Goal: Communication & Community: Answer question/provide support

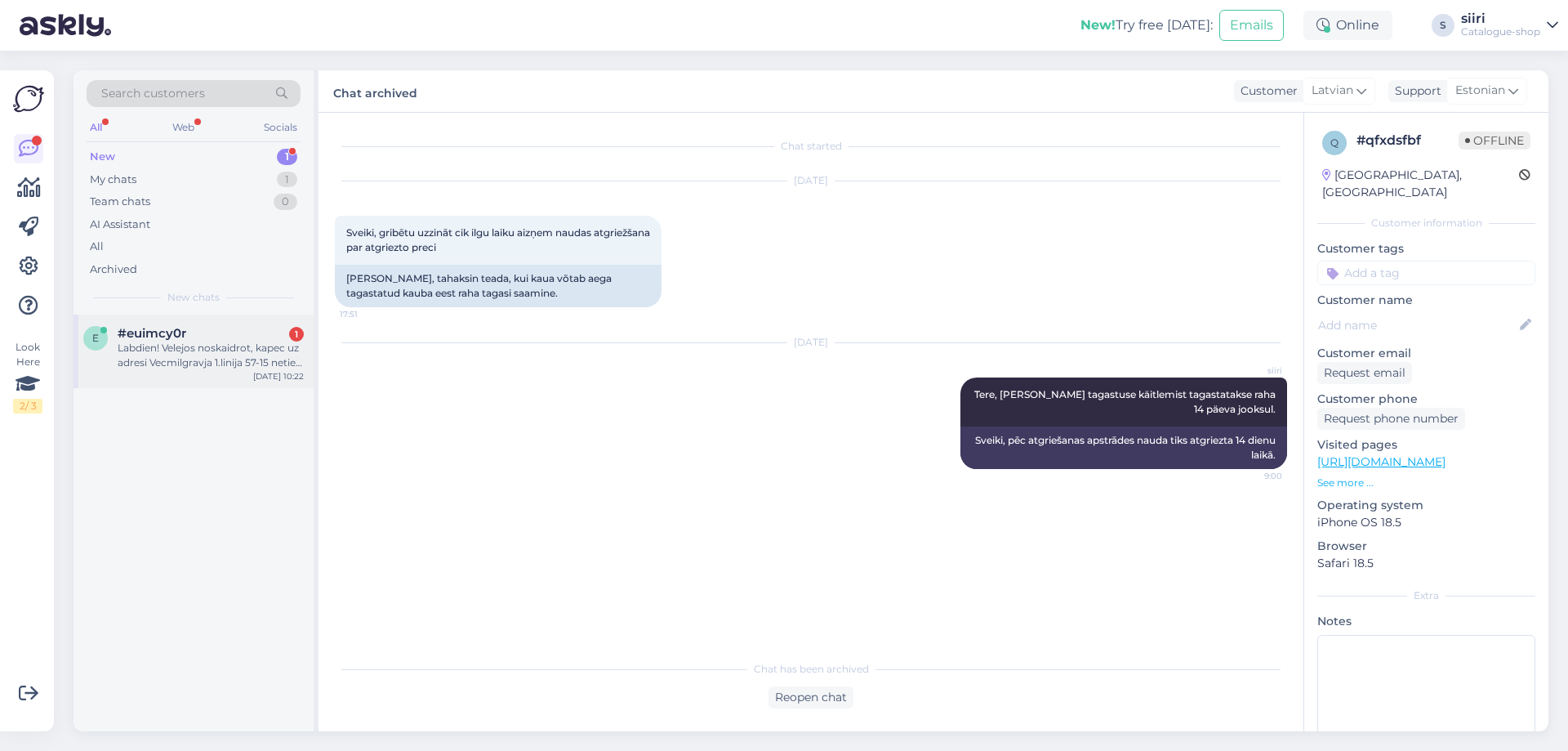
click at [203, 371] on div "e #euimcy0r 1 Labdien! Velejos noskaidrot, kapec uz adresi Vecmilgravja 1.linij…" at bounding box center [194, 351] width 240 height 74
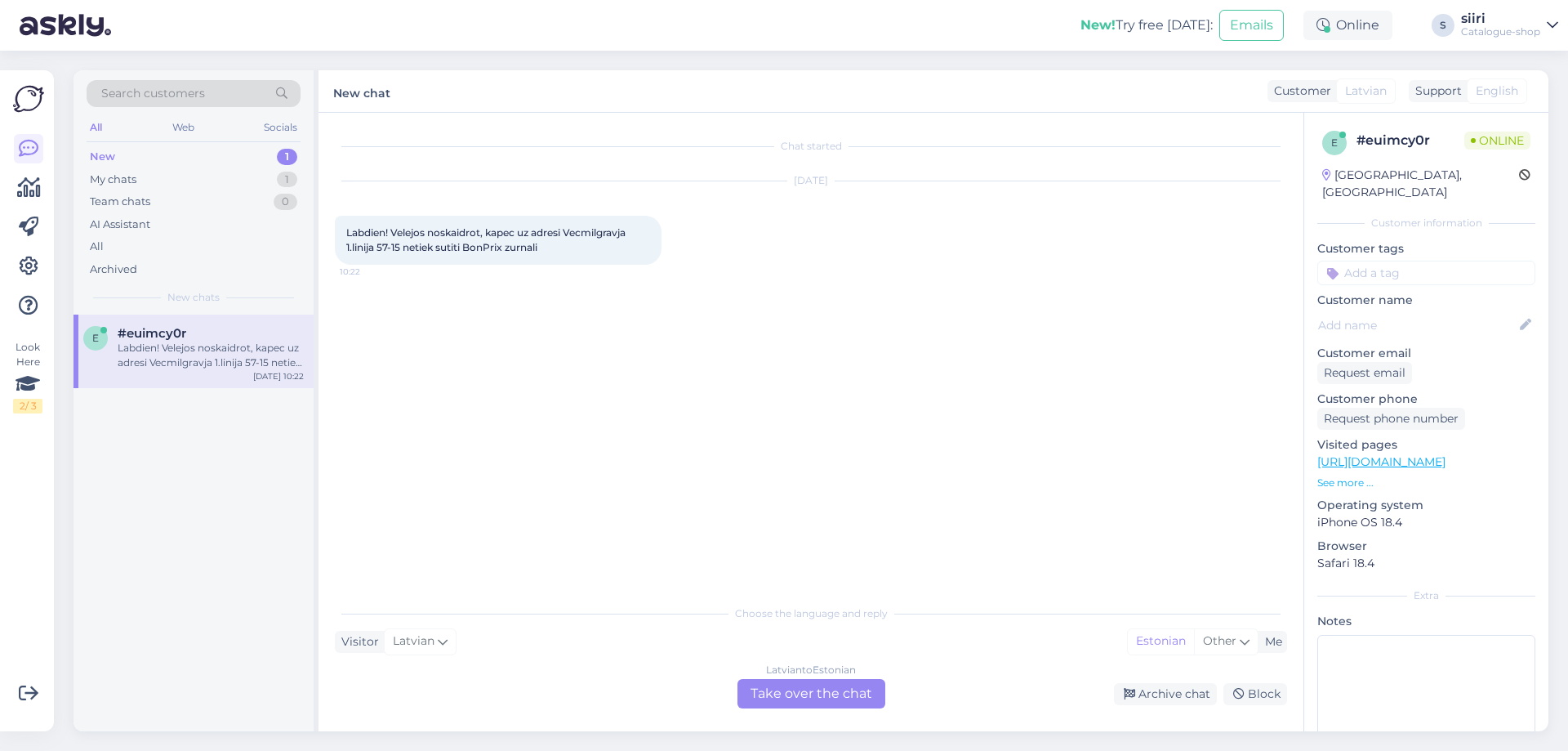
click at [842, 691] on div "[DEMOGRAPHIC_DATA] to Estonian Take over the chat" at bounding box center [811, 693] width 147 height 29
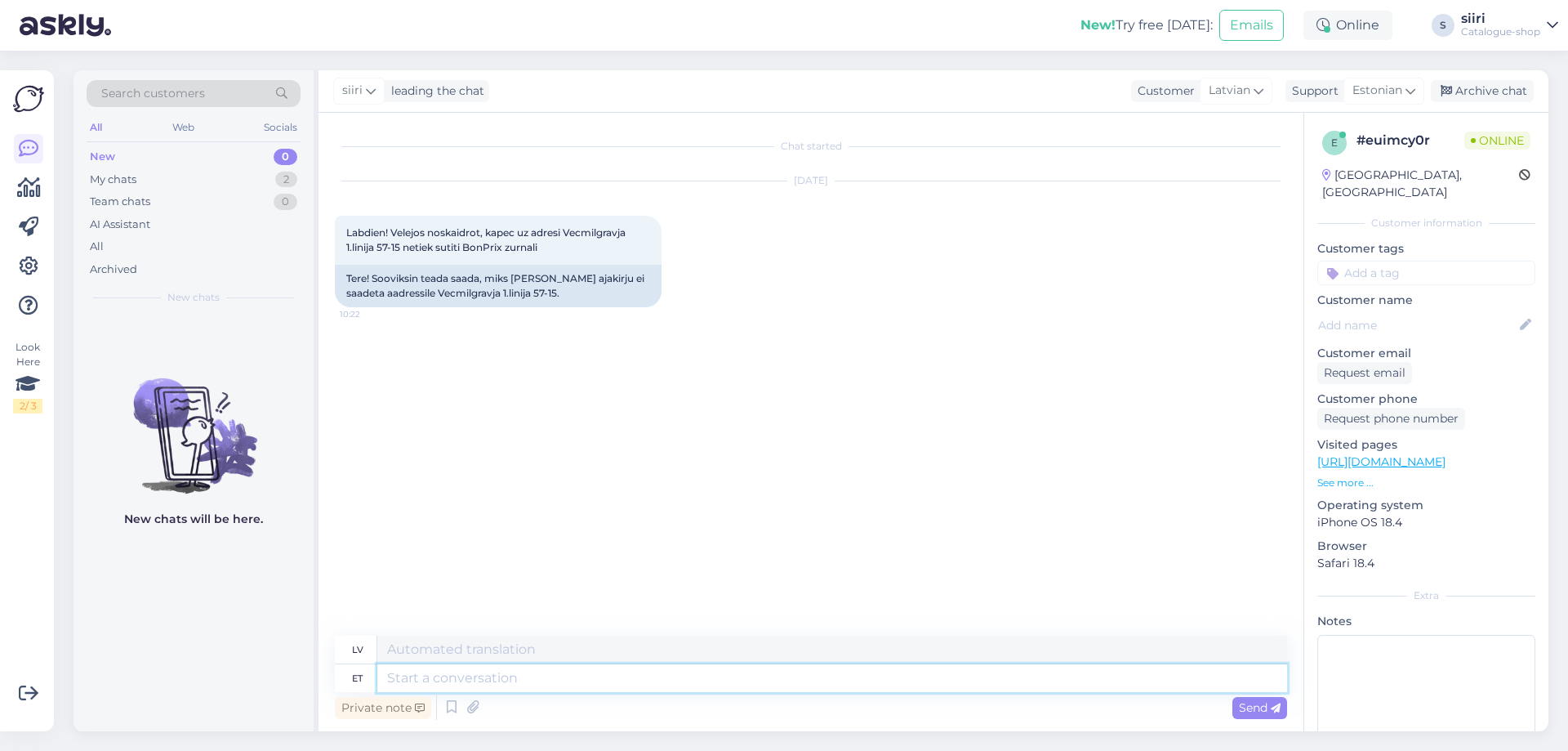
click at [434, 672] on textarea at bounding box center [833, 678] width 910 height 28
type textarea "Tere"
type textarea "Sveiki"
type textarea "Tere päevast"
type textarea "Labdien"
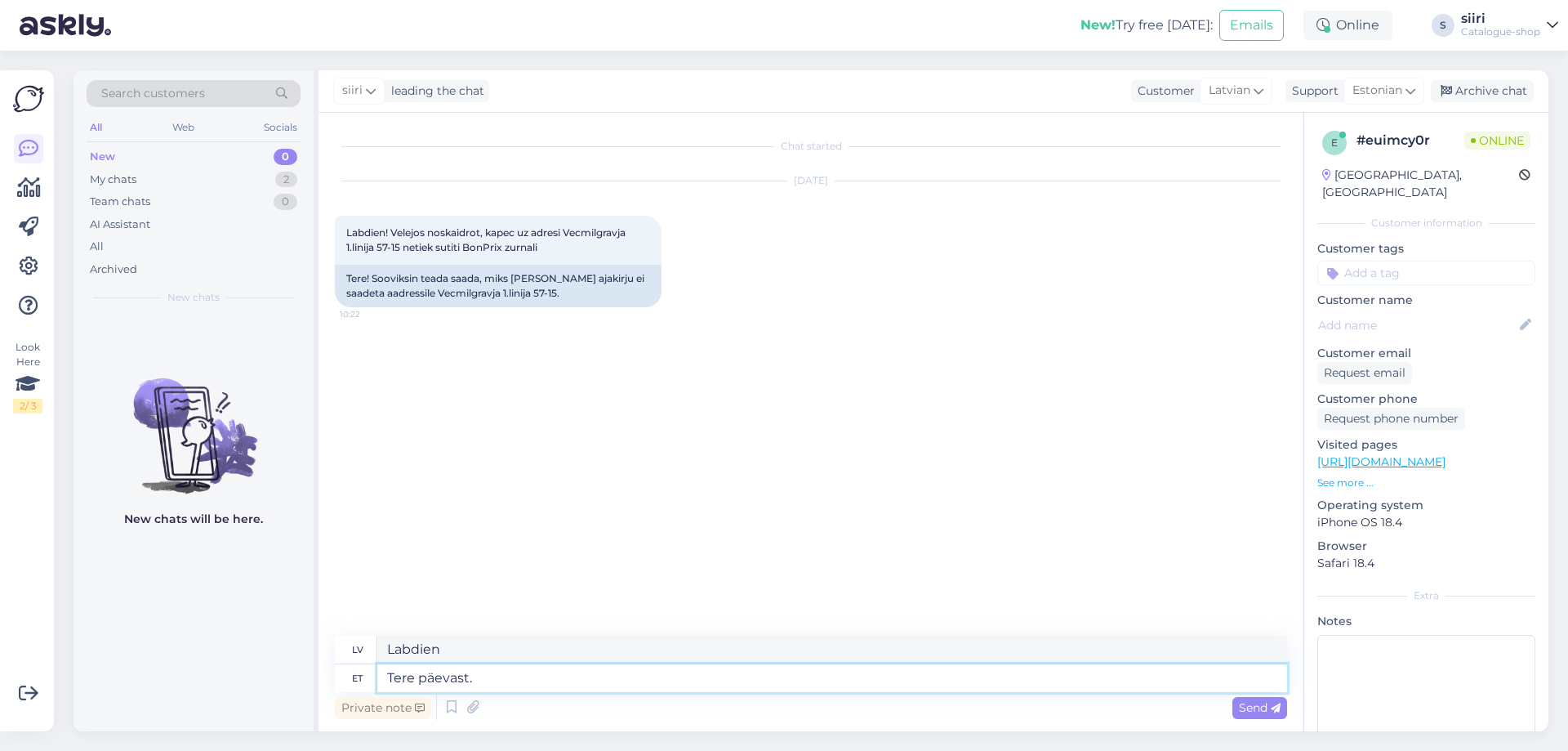
type textarea "Tere päevast."
type textarea "Labdien."
type textarea "Tere päevast. Paberkataloogi"
type textarea "Labdien. Papīra katalogs"
type textarea "Tere päevast. Paberkataloogi enam"
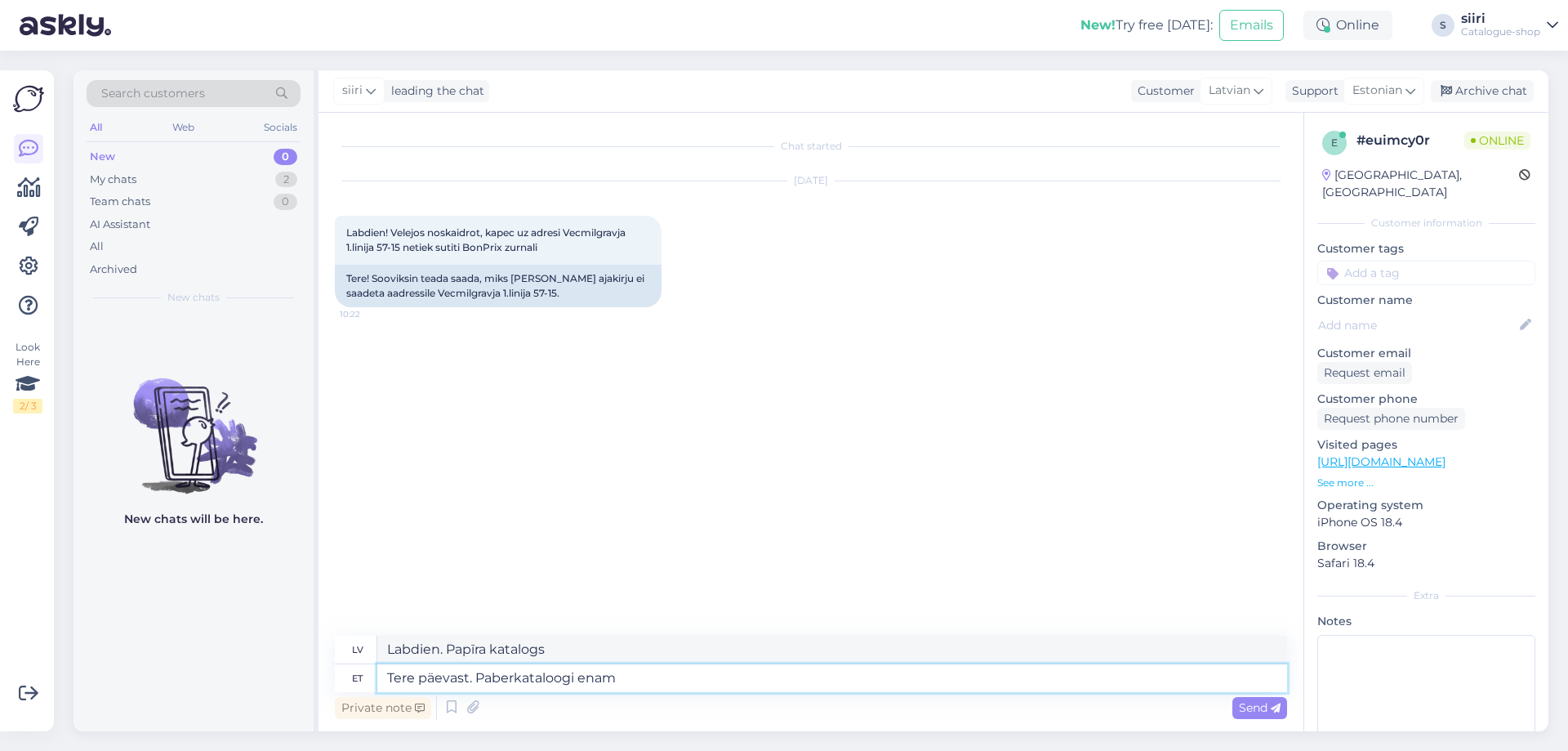
type textarea "Labdien! Papīra kataloga vairs nav"
type textarea "Tere päevast. Paberkataloogi enam ei"
type textarea "Labdien. Vairs nekādu papīra katalogu."
type textarea "Tere päevast. Paberkataloogi enam ei ilmu,"
type textarea "Labdien. Papīra katalogs vairs netiks publicēts."
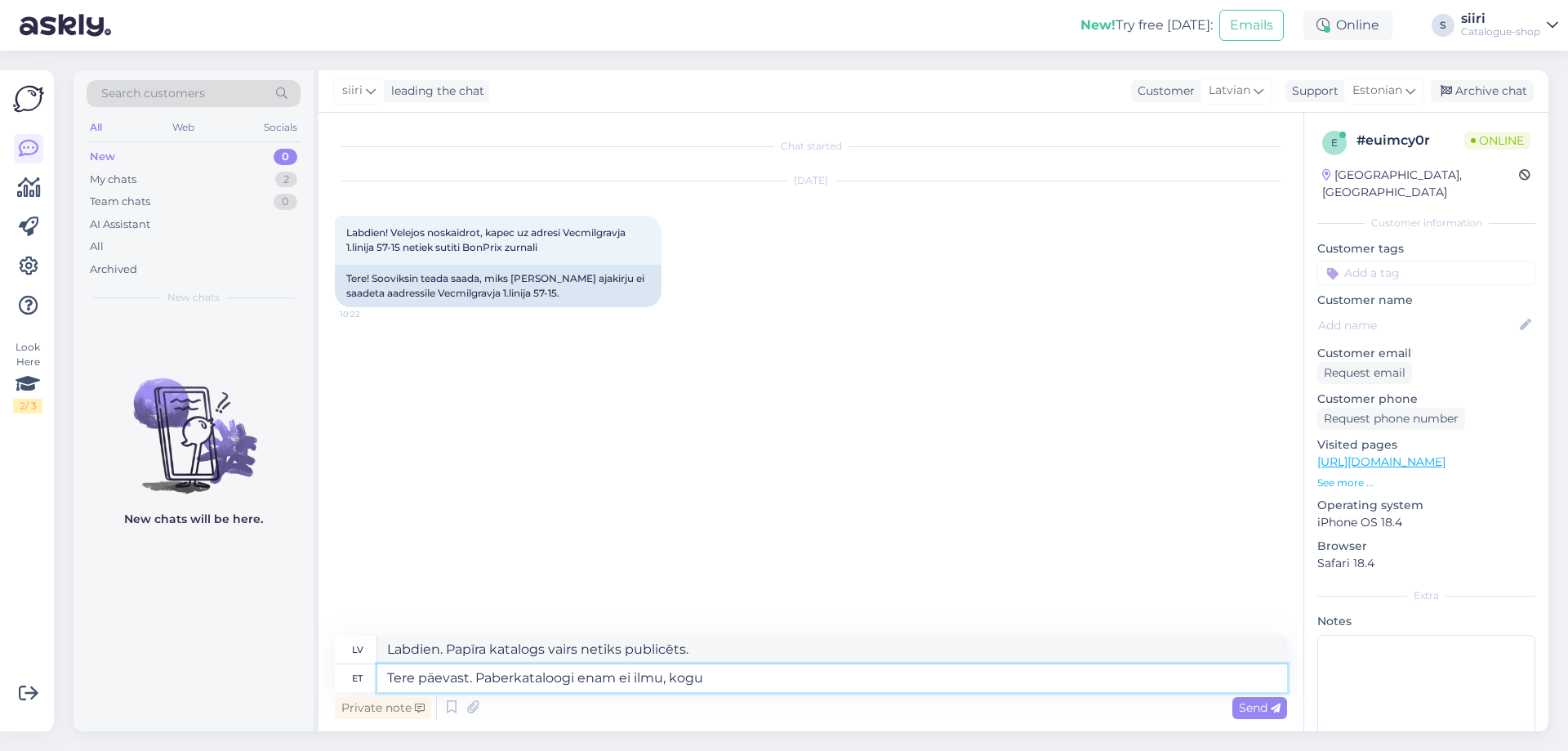
type textarea "Tere päevast. Paberkataloogi enam ei ilmu, kogu"
type textarea "Labdien. Papīra katalogs vairs netiks publicēts, kolekcija"
type textarea "Tere päevast. Paberkataloogi enam ei ilmu, kogu valik m"
type textarea "Labdien. Papīra katalogs vairs nav pieejams, visa izvēle"
type textarea "Tere päevast. Paberkataloogi enam ei ilmu, kogu valik meie"
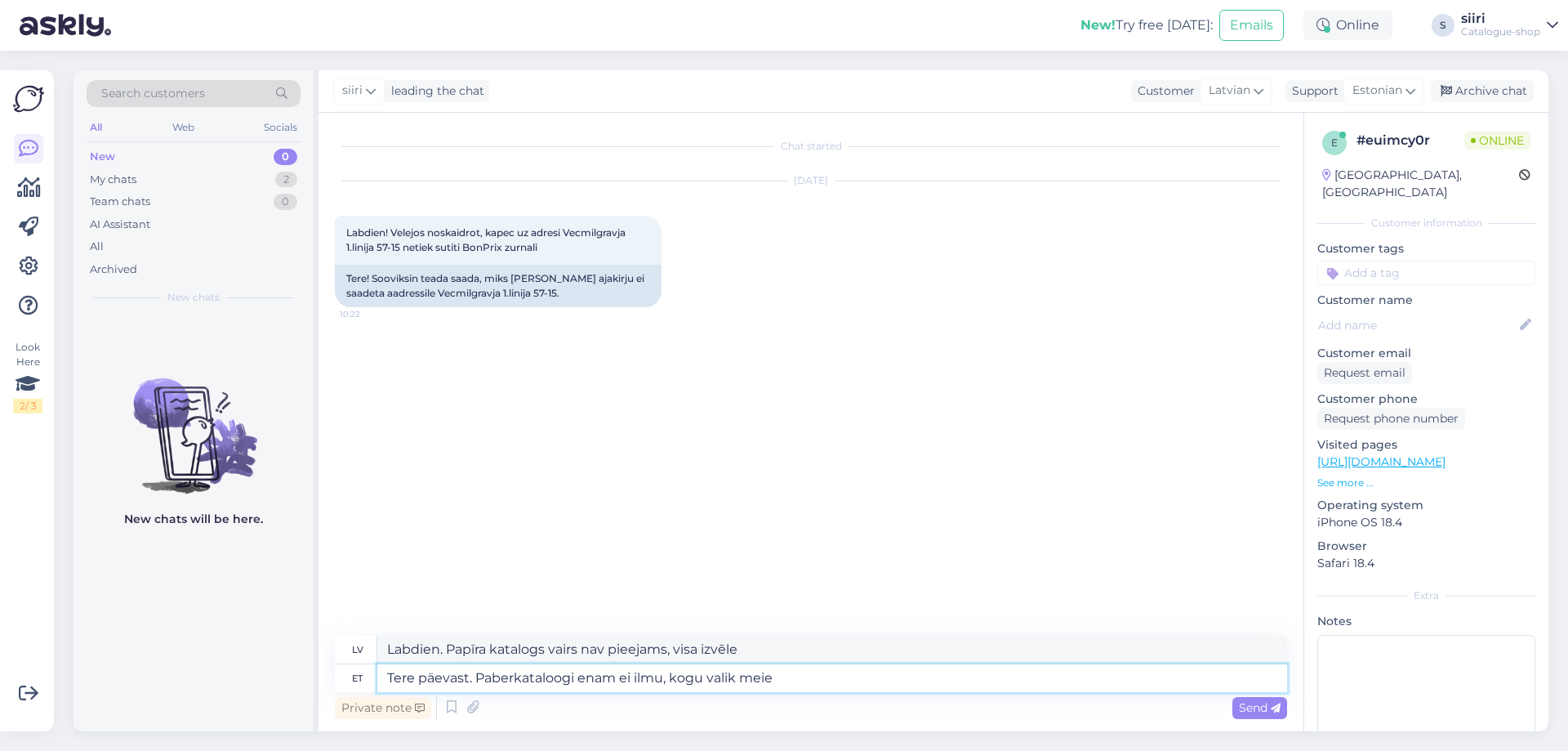
type textarea "Labdien. Papīra katalogs vairs netiks publicēts, visa izvēle ir mūsu."
type textarea "Tere päevast. Paberkataloogi enam ei ilmu, kogu valik meie e-poes"
type textarea "Labdien. Papīra katalogs vairs netiks publicēts, visa izvēle ir pieejama mūsu i…"
click at [735, 679] on textarea "Tere päevast. Paberkataloogi enam ei ilmu, kogu valik meie e-poes" at bounding box center [833, 678] width 910 height 28
click at [849, 673] on textarea "Tere päevast. Paberkataloogi enam ei ilmu, kogu valik on meie e-poes" at bounding box center [833, 678] width 910 height 28
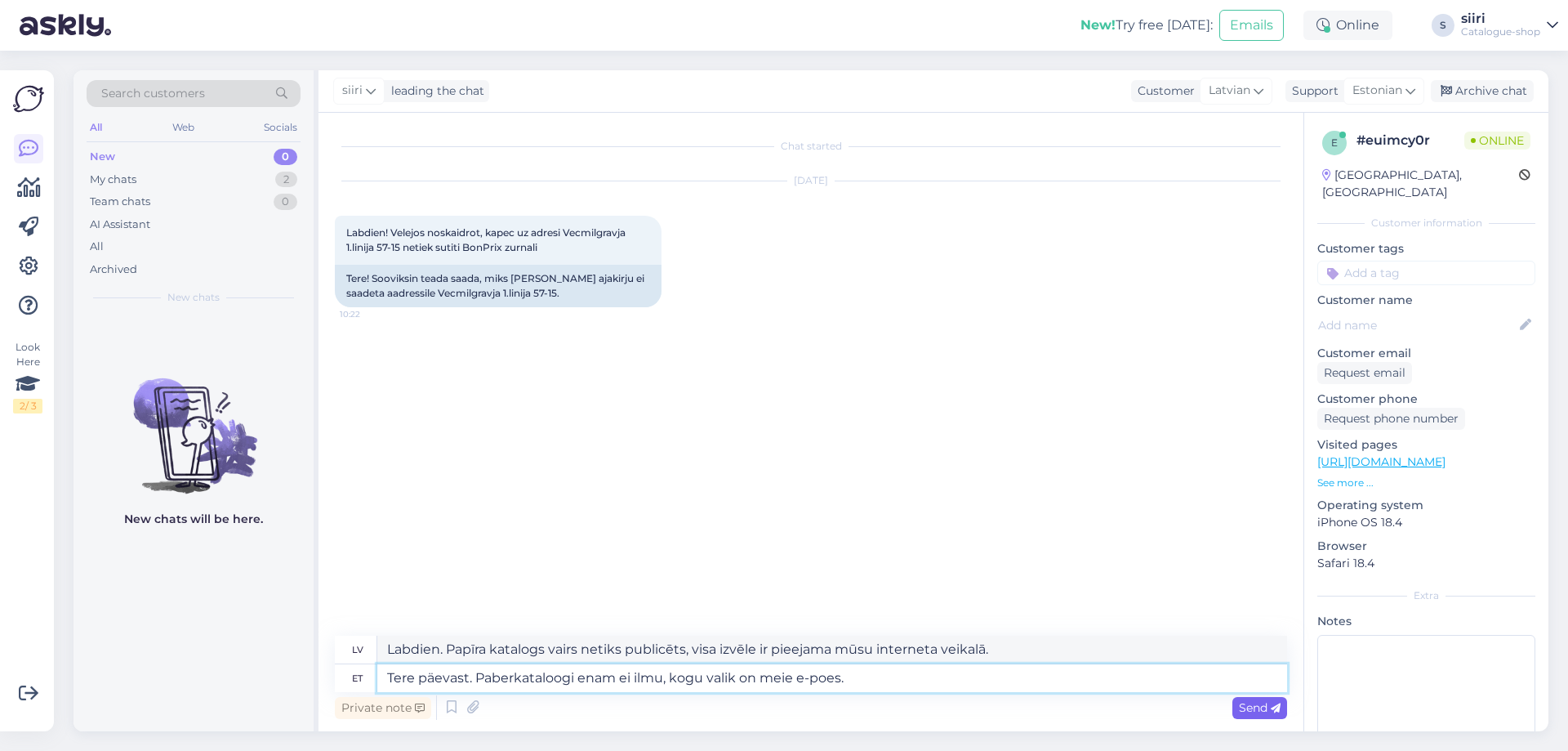
type textarea "Tere päevast. Paberkataloogi enam ei ilmu, kogu valik on meie e-poes."
click at [1252, 713] on span "Send" at bounding box center [1259, 707] width 41 height 15
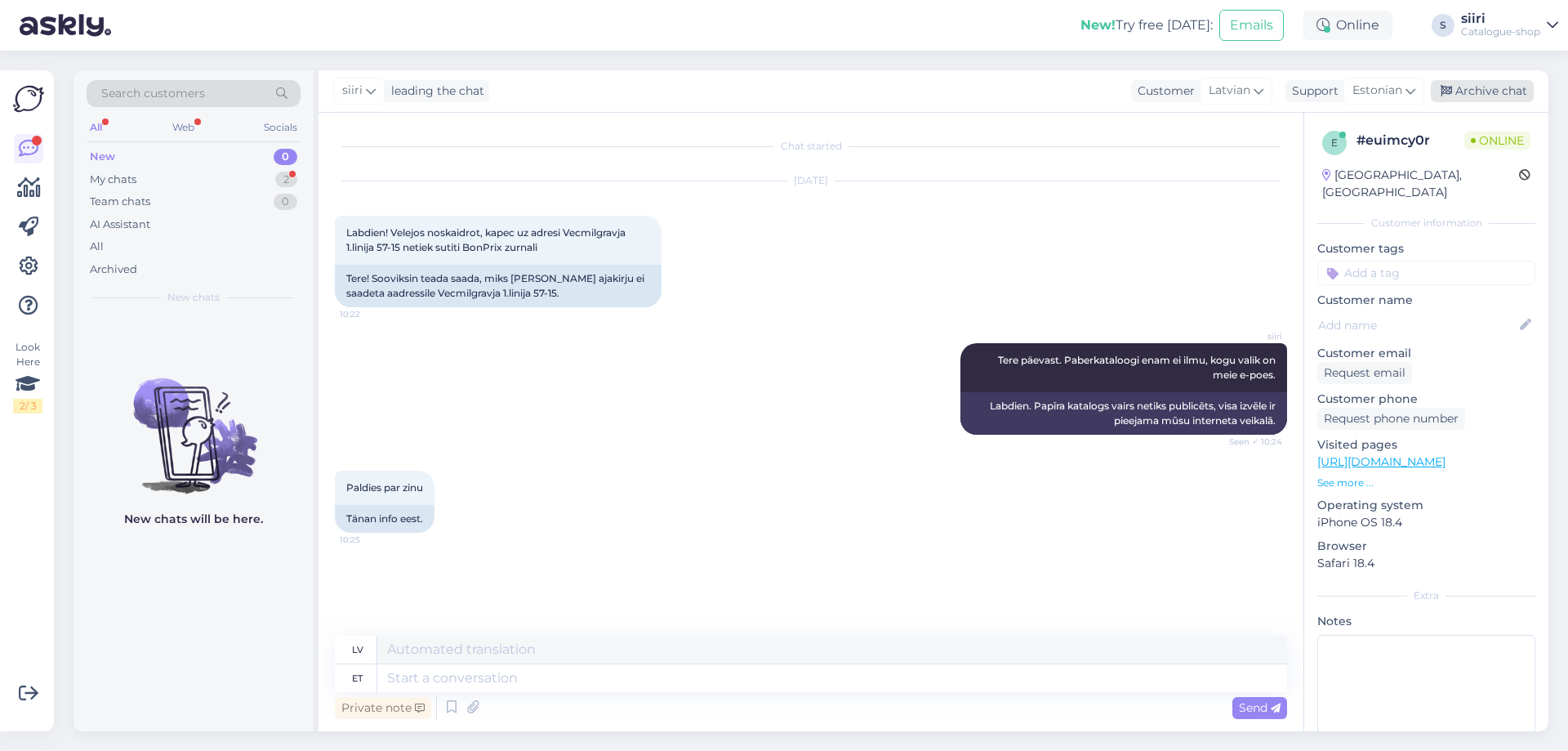
click at [1489, 93] on div "Archive chat" at bounding box center [1482, 90] width 103 height 22
